Goal: Task Accomplishment & Management: Manage account settings

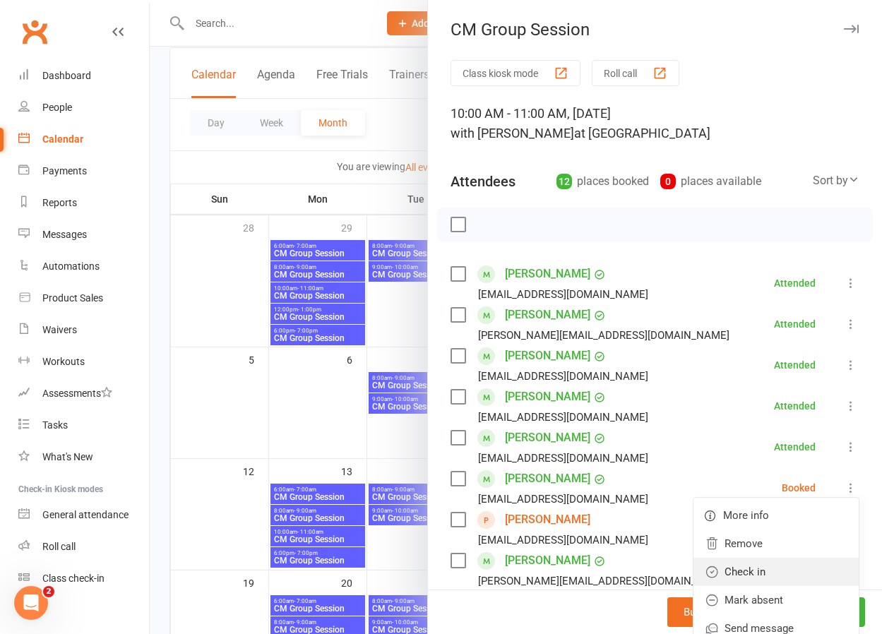
scroll to position [244, 0]
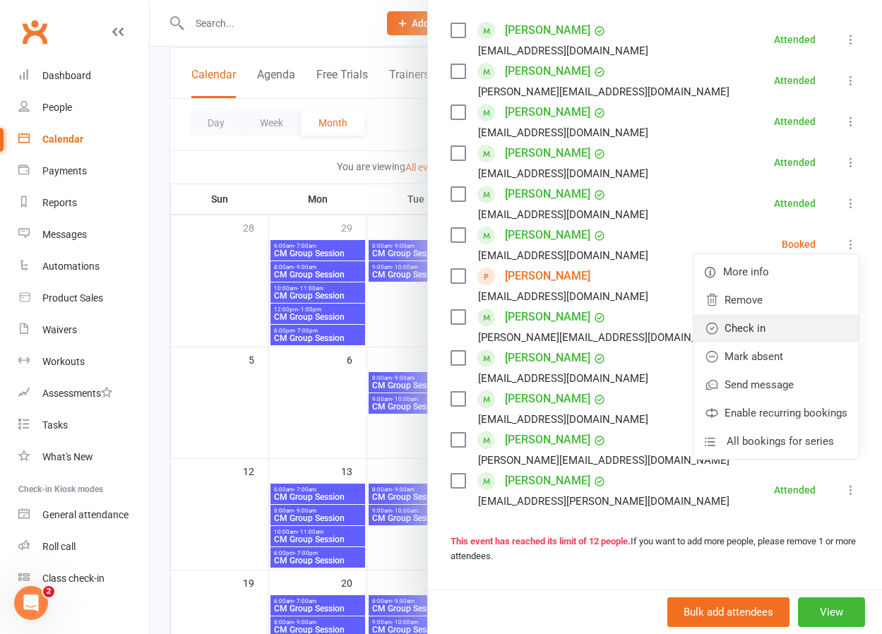
click at [756, 331] on link "Check in" at bounding box center [775, 328] width 165 height 28
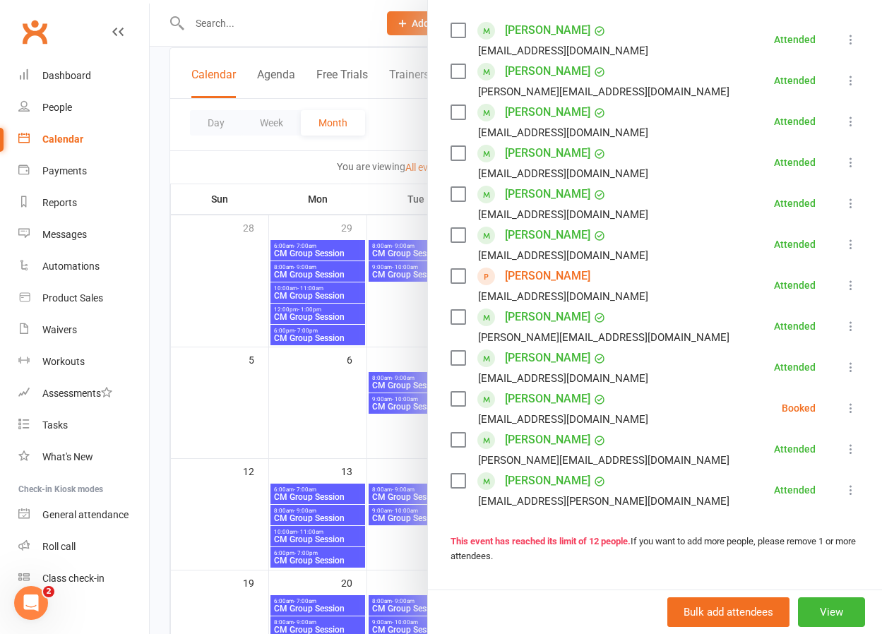
click at [846, 407] on icon at bounding box center [851, 408] width 14 height 14
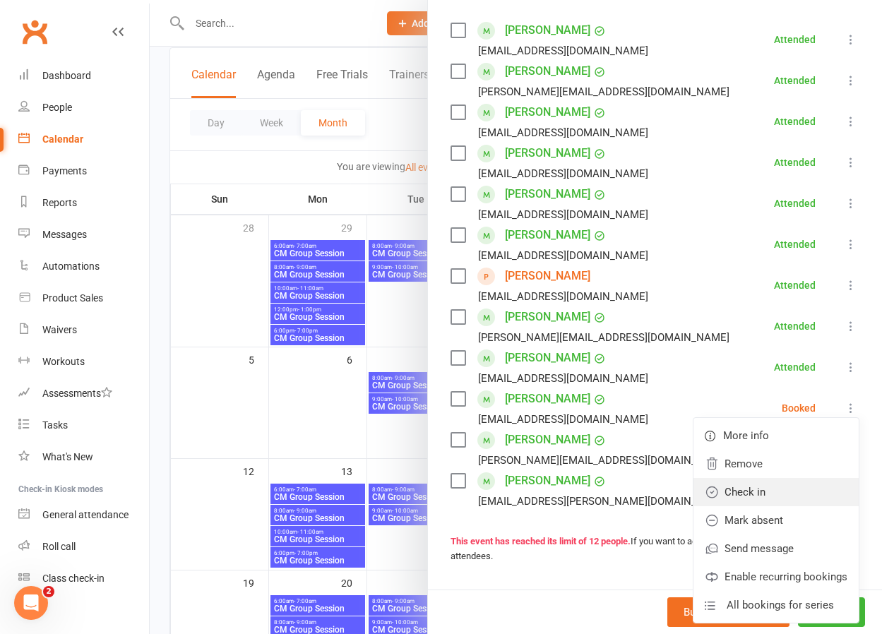
click at [776, 492] on link "Check in" at bounding box center [775, 492] width 165 height 28
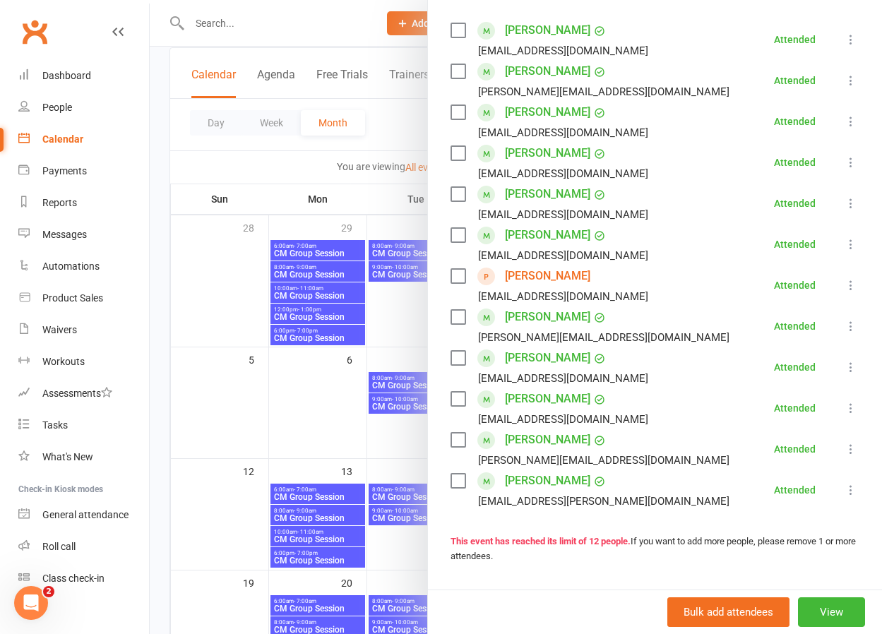
click at [558, 274] on link "[PERSON_NAME]" at bounding box center [547, 276] width 85 height 23
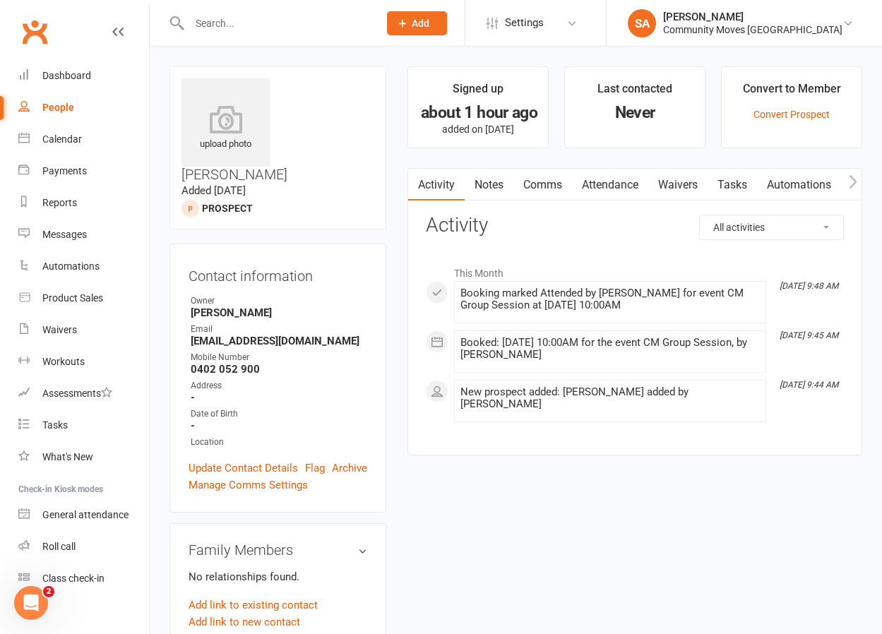
click at [684, 180] on link "Waivers" at bounding box center [677, 185] width 59 height 32
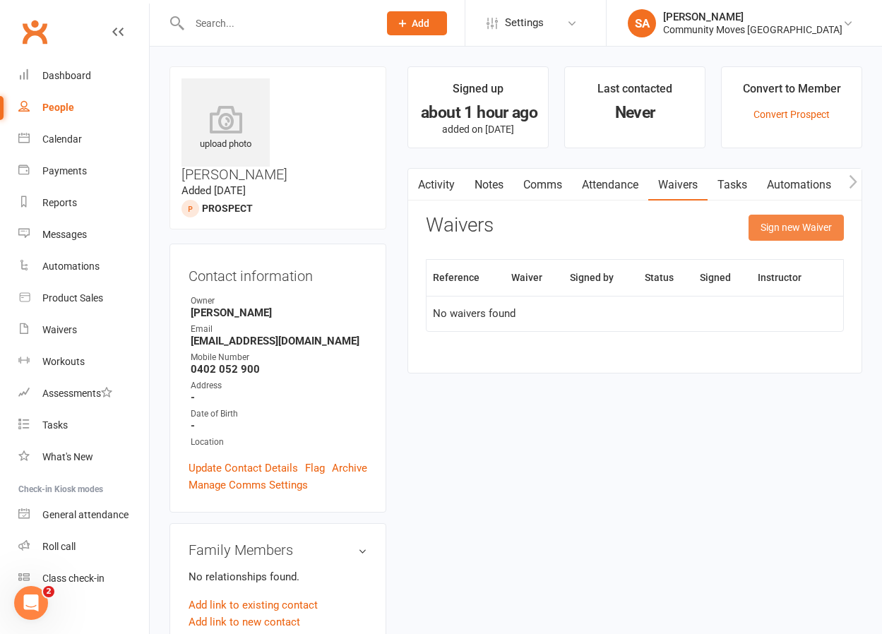
scroll to position [0, 4]
click at [794, 223] on button "Sign new Waiver" at bounding box center [796, 227] width 95 height 25
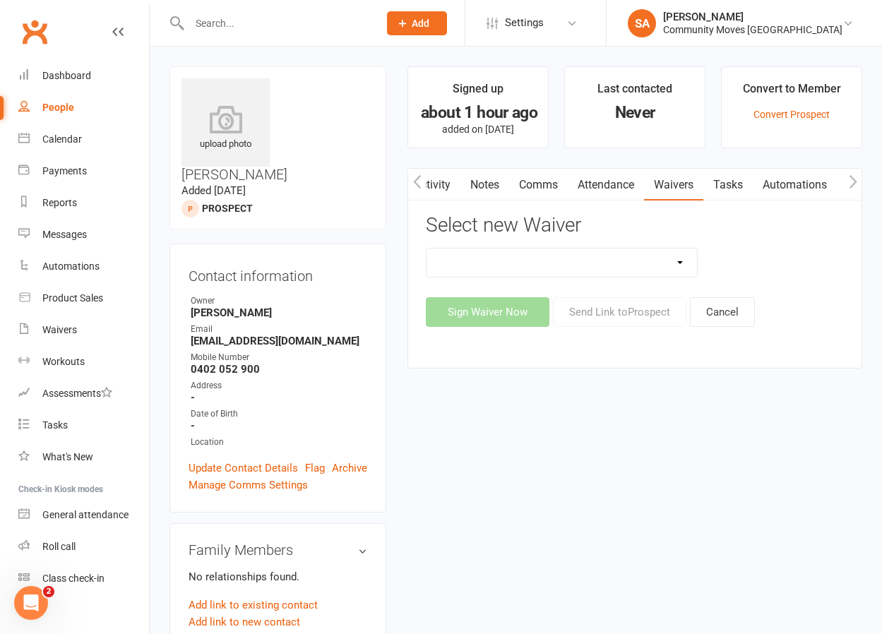
select select "13323"
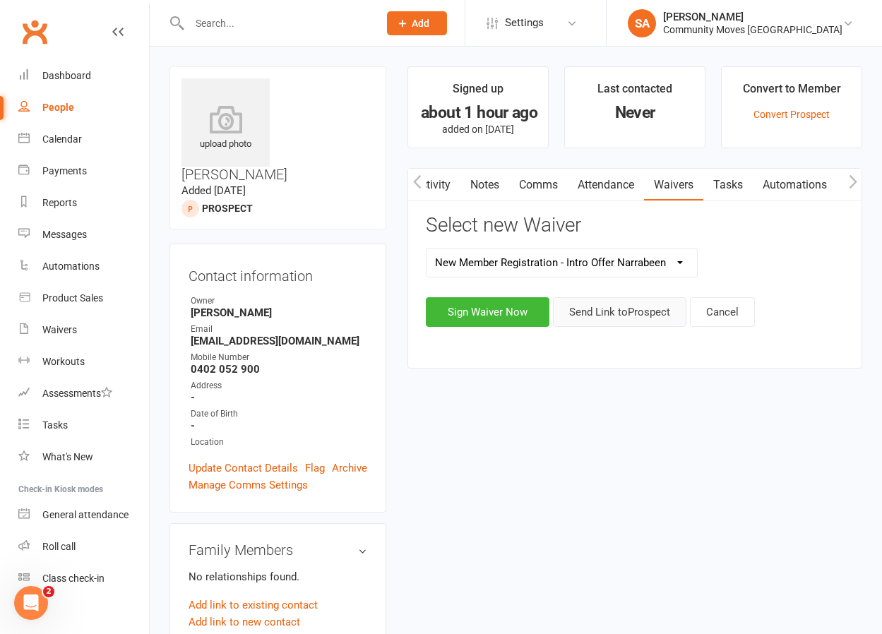
click at [626, 313] on button "Send Link to [GEOGRAPHIC_DATA]" at bounding box center [619, 312] width 133 height 30
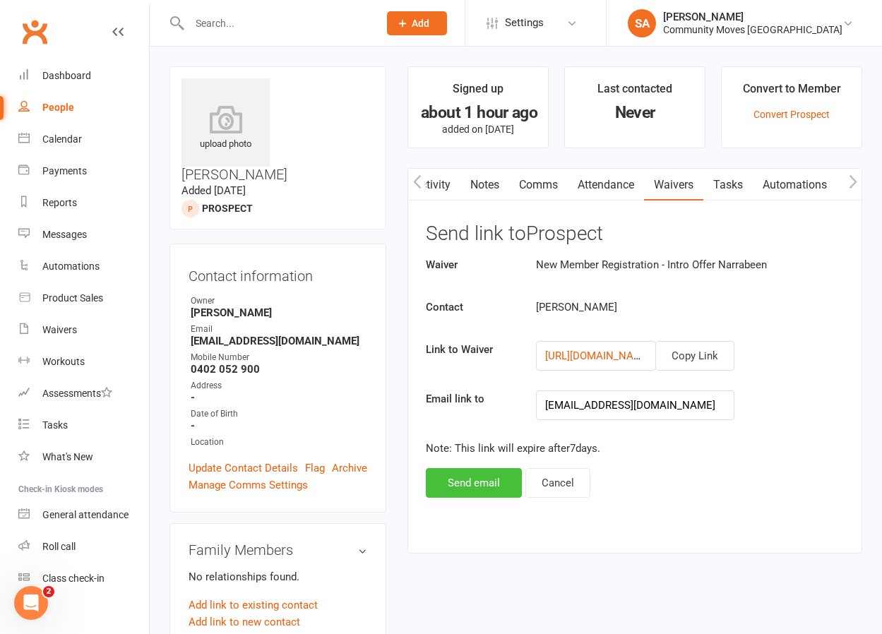
click at [463, 484] on button "Send email" at bounding box center [474, 483] width 96 height 30
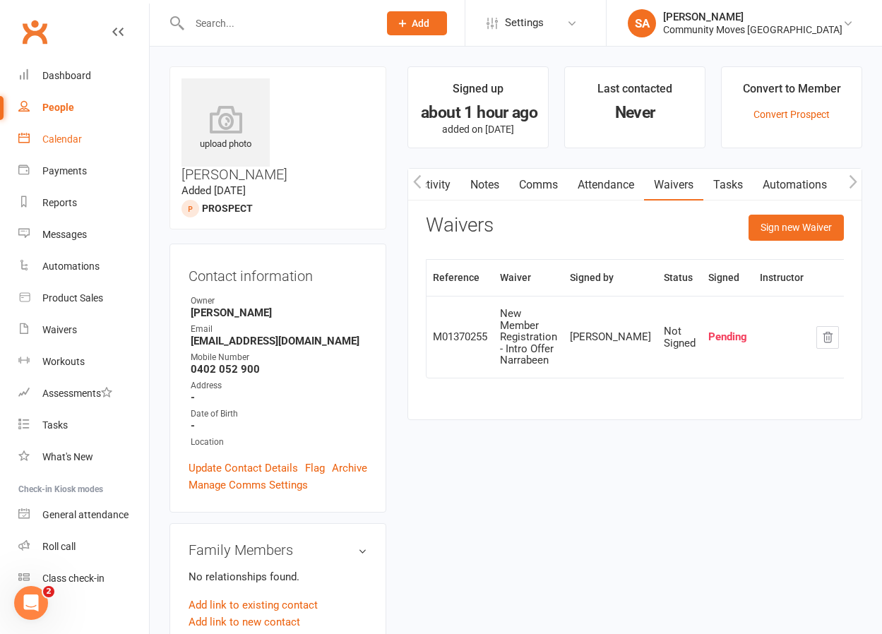
click at [75, 135] on div "Calendar" at bounding box center [62, 138] width 40 height 11
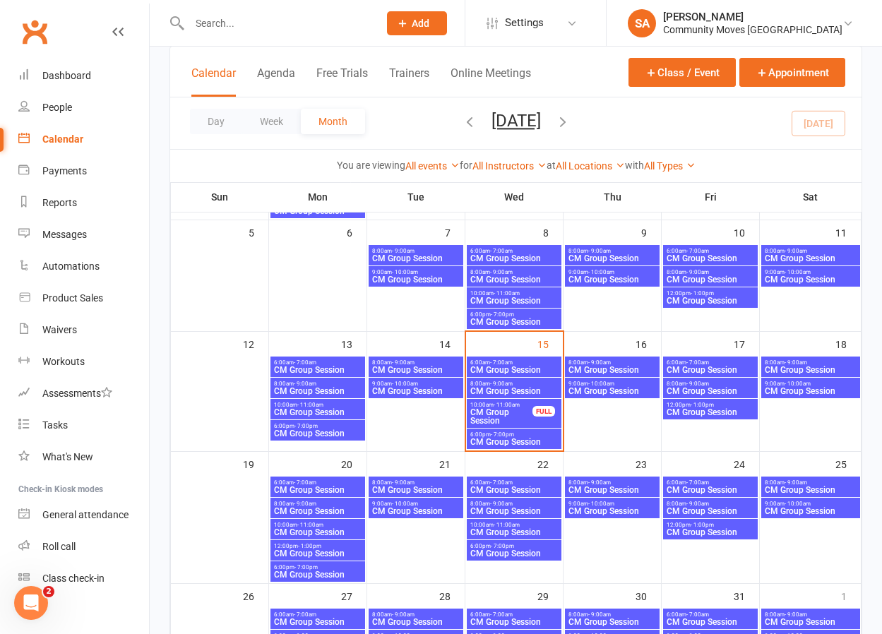
scroll to position [213, 0]
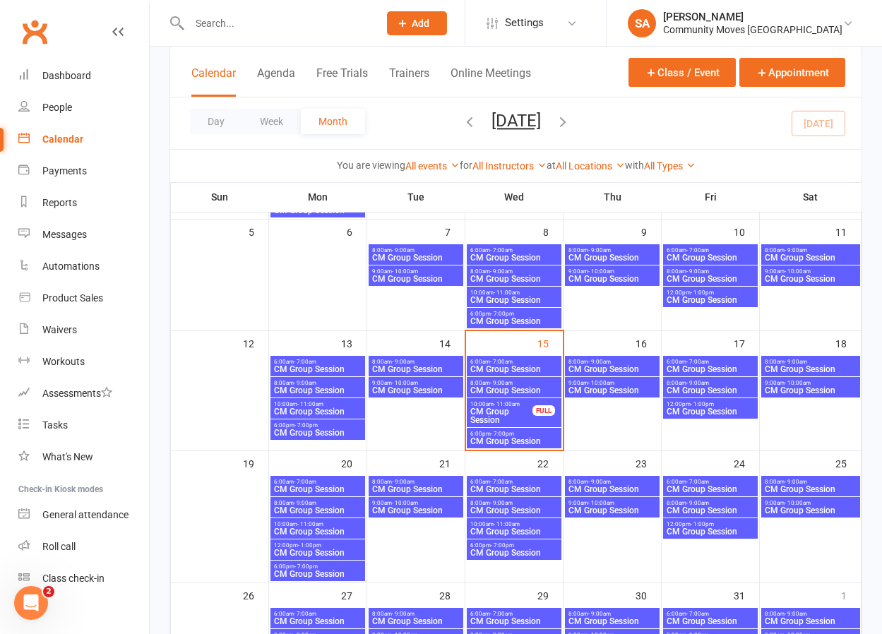
click at [603, 365] on span "CM Group Session" at bounding box center [612, 369] width 89 height 8
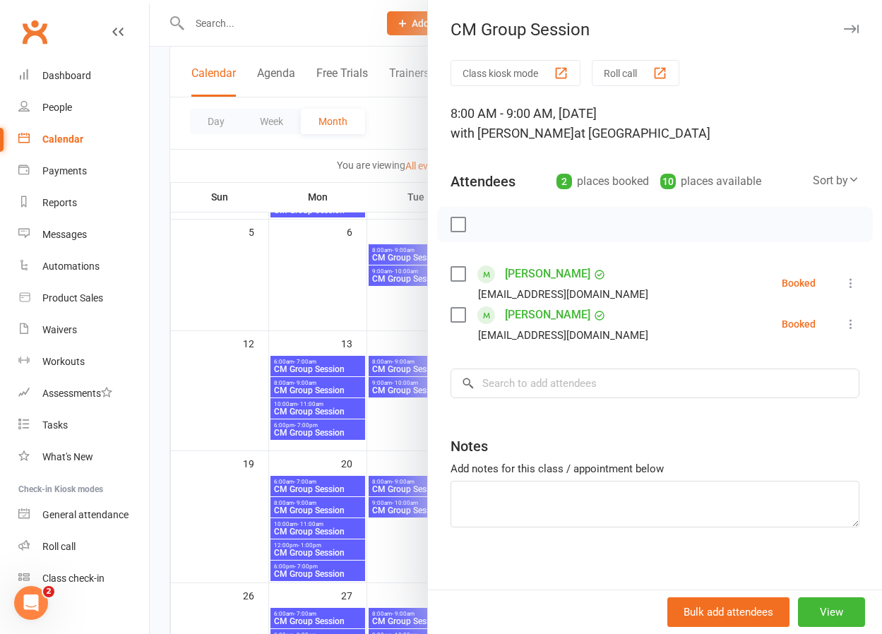
click at [80, 136] on div "Calendar" at bounding box center [62, 138] width 41 height 11
click at [349, 277] on div at bounding box center [516, 317] width 732 height 634
